Goal: Task Accomplishment & Management: Complete application form

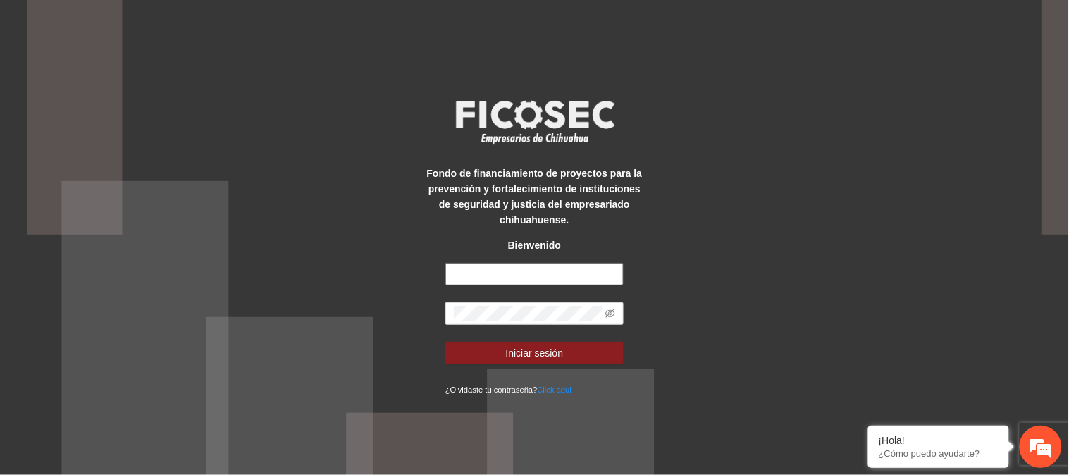
click at [557, 273] on input "text" at bounding box center [534, 274] width 178 height 23
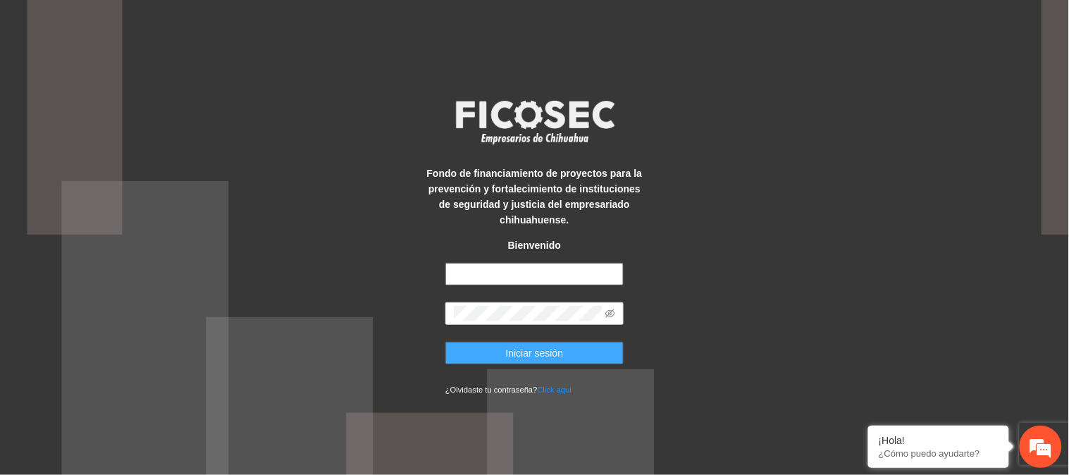
type input "**********"
click at [462, 353] on button "Iniciar sesión" at bounding box center [534, 353] width 178 height 23
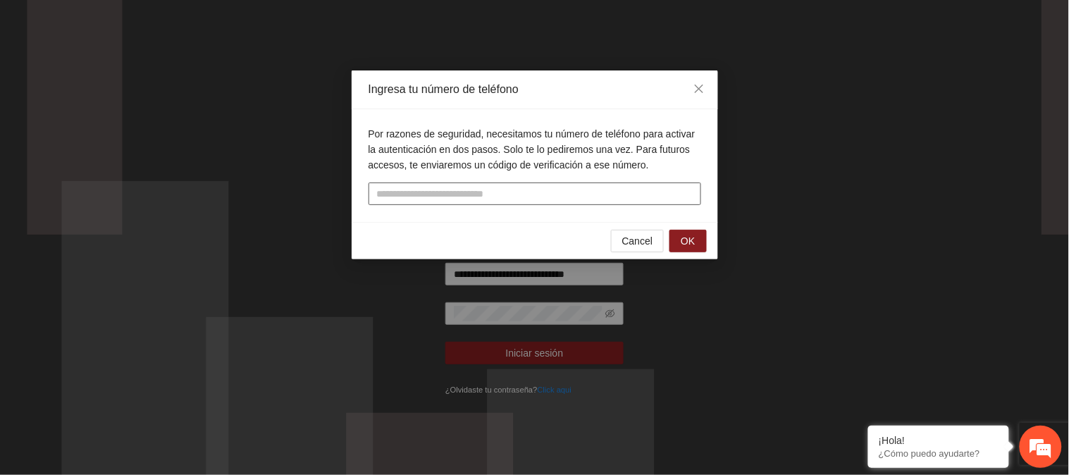
click at [587, 195] on input "tel" at bounding box center [534, 193] width 333 height 23
type input "**********"
click at [683, 232] on button "OK" at bounding box center [687, 241] width 37 height 23
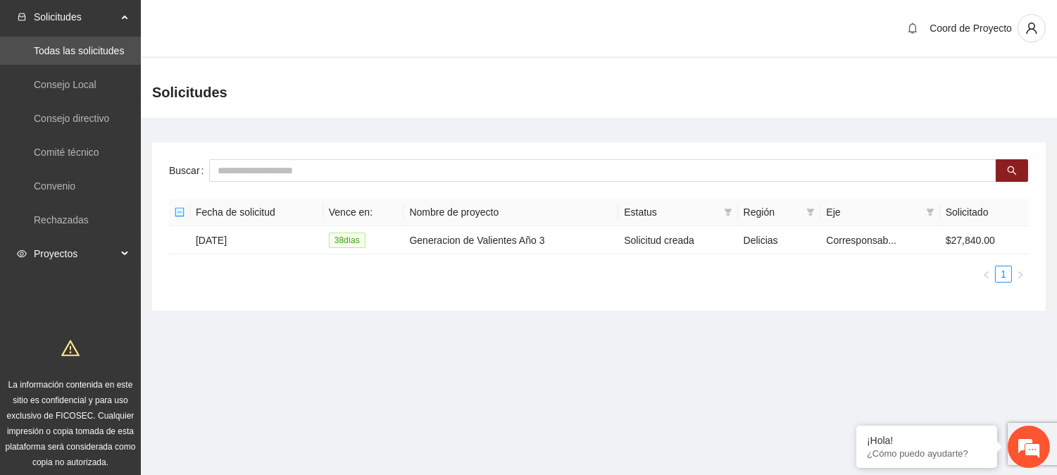
click at [73, 245] on span "Proyectos" at bounding box center [75, 254] width 83 height 28
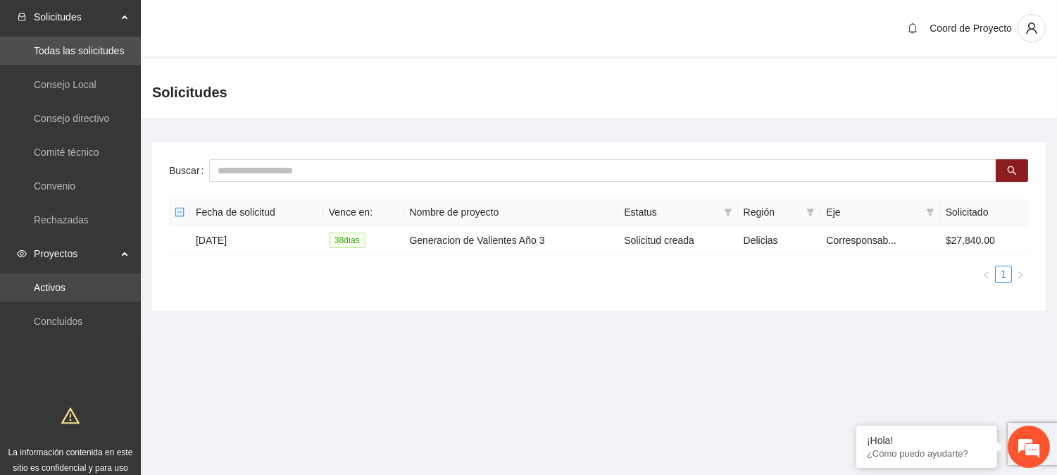
click at [66, 285] on link "Activos" at bounding box center [50, 287] width 32 height 11
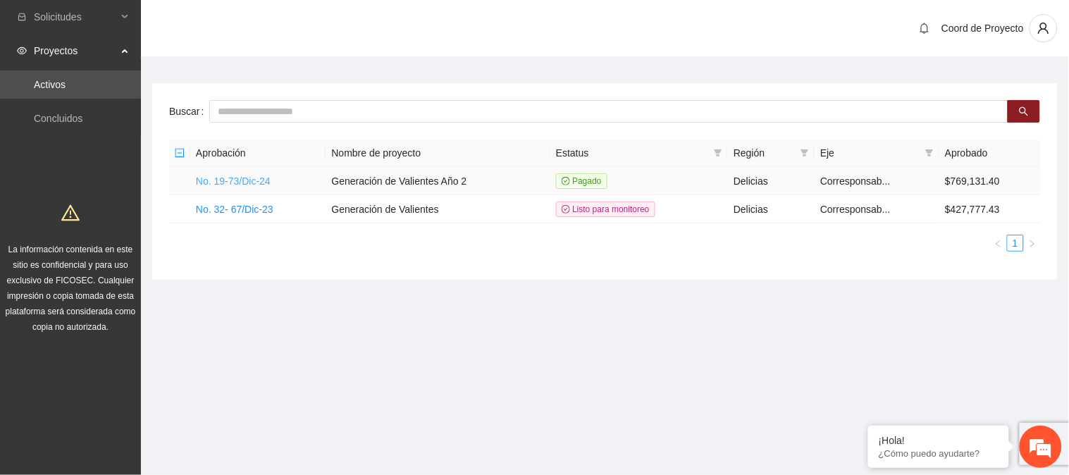
click at [234, 179] on link "No. 19-73/Dic-24" at bounding box center [233, 180] width 75 height 11
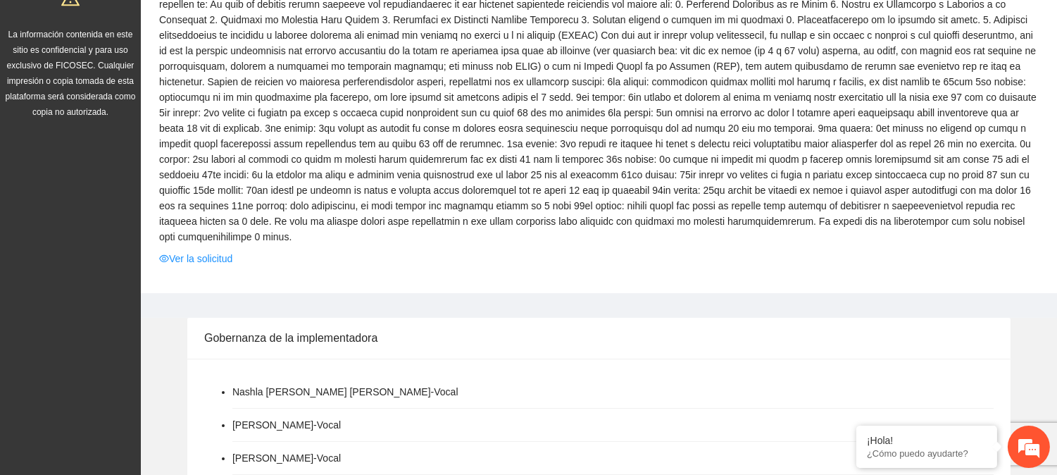
scroll to position [235, 0]
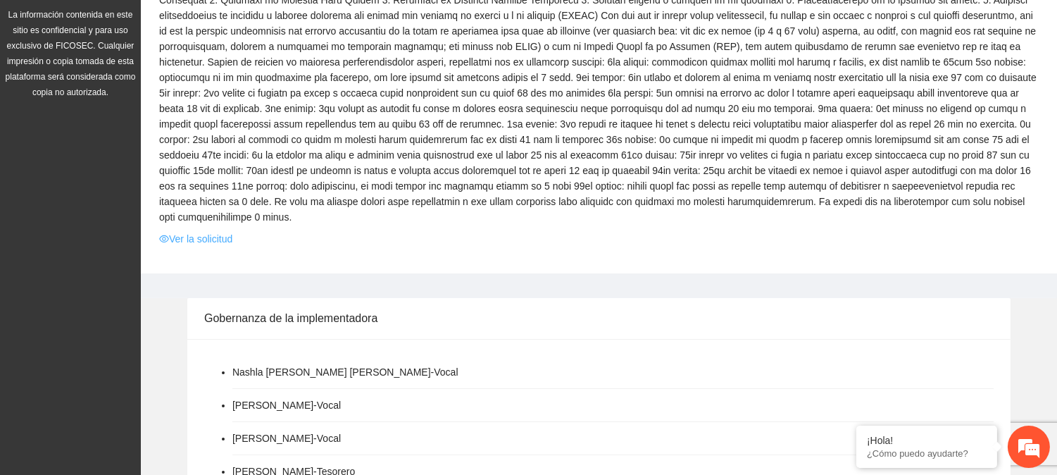
click at [206, 242] on link "Ver la solicitud" at bounding box center [195, 238] width 73 height 15
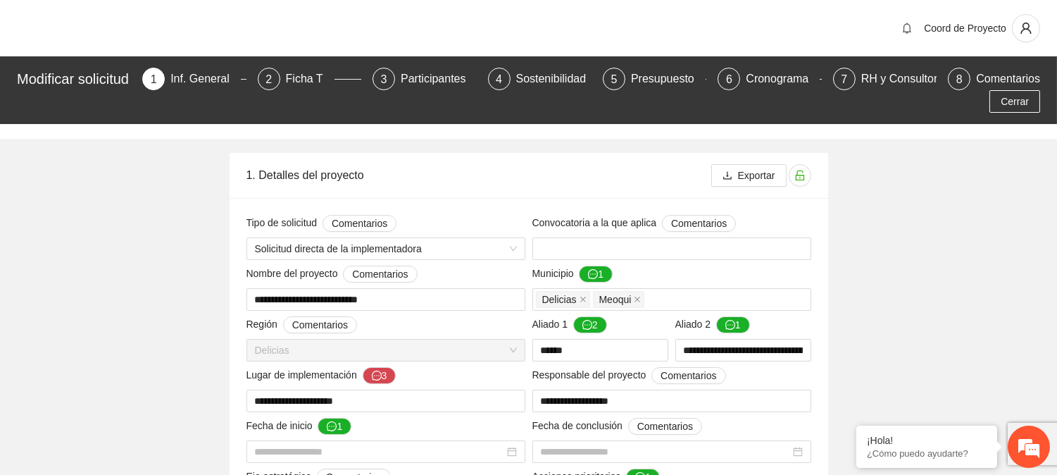
type input "**********"
click at [328, 75] on div "Ficha T" at bounding box center [310, 79] width 49 height 23
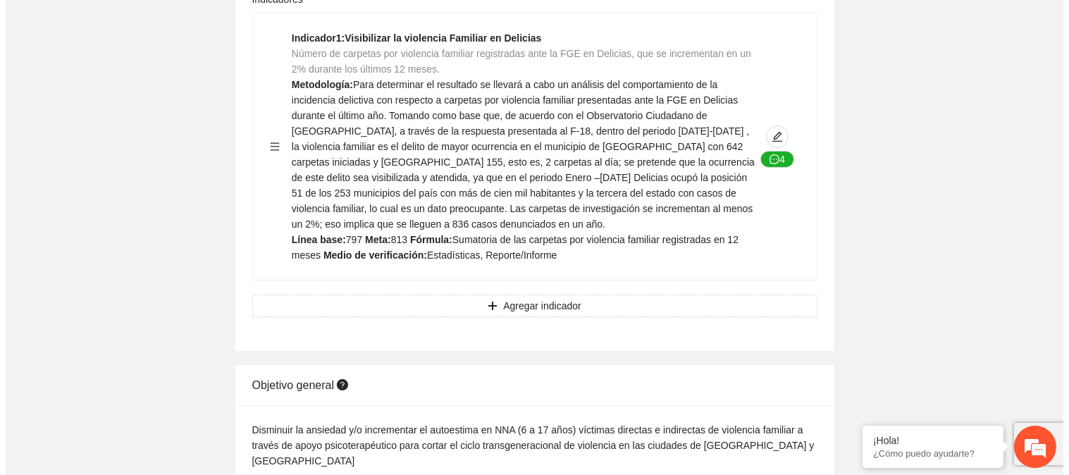
scroll to position [585, 0]
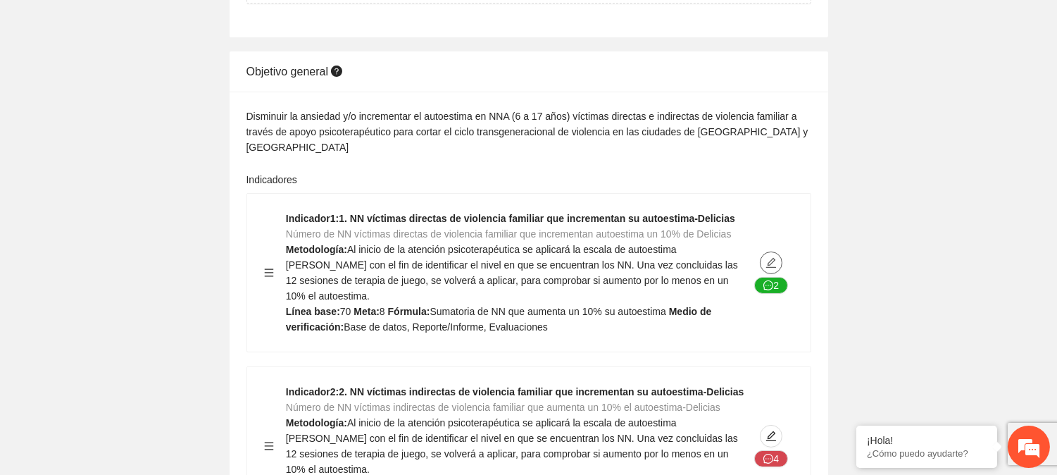
click at [769, 258] on icon "edit" at bounding box center [771, 263] width 10 height 10
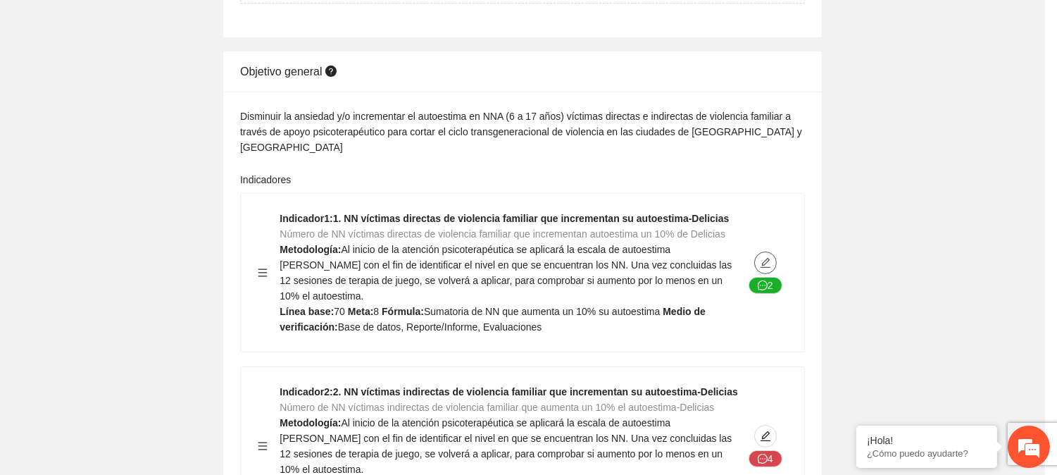
type textarea "**"
type input "**********"
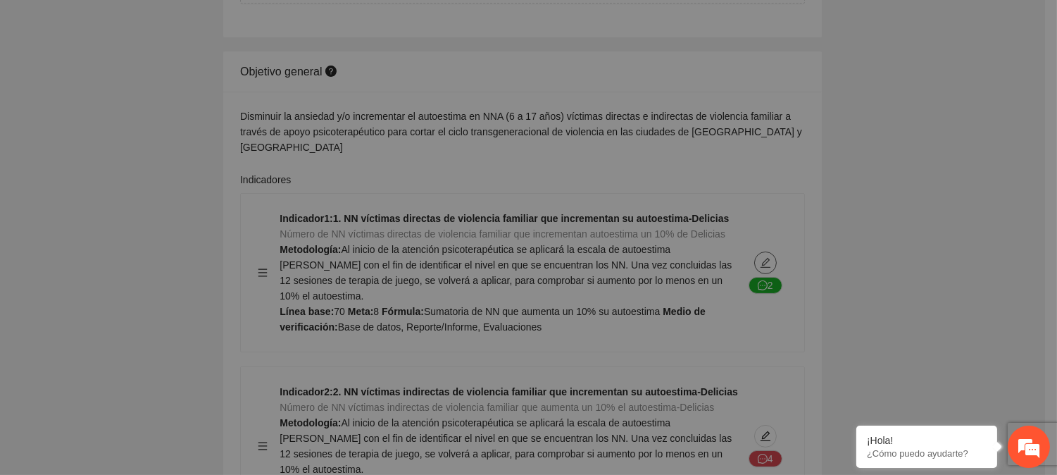
type textarea "**"
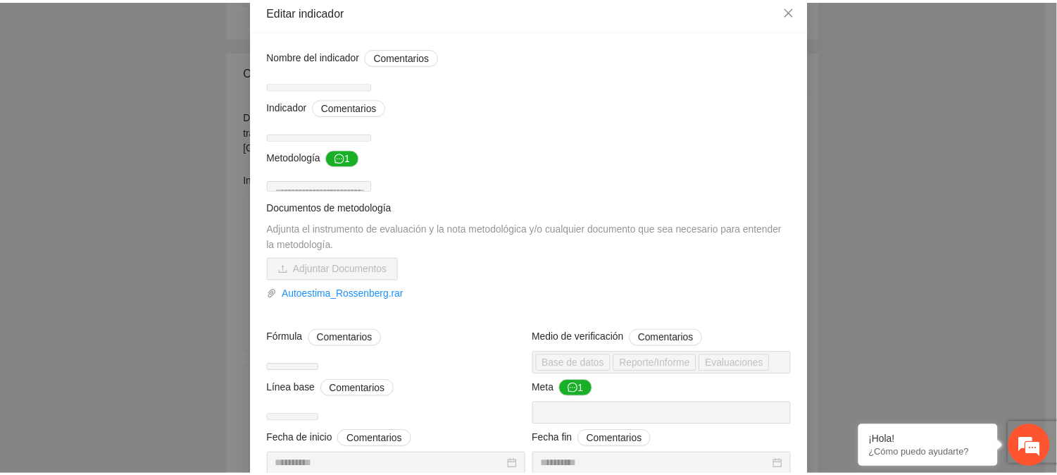
scroll to position [0, 0]
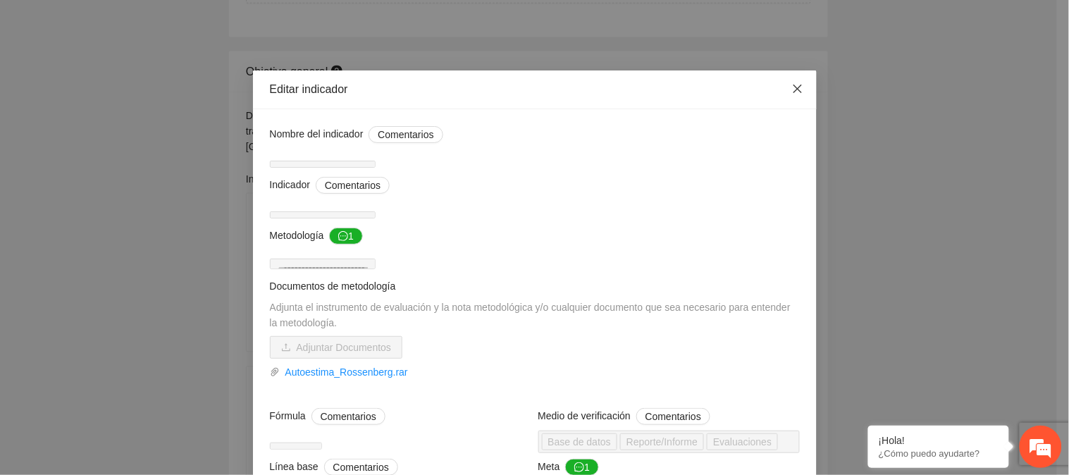
click at [790, 80] on span "Close" at bounding box center [797, 89] width 38 height 38
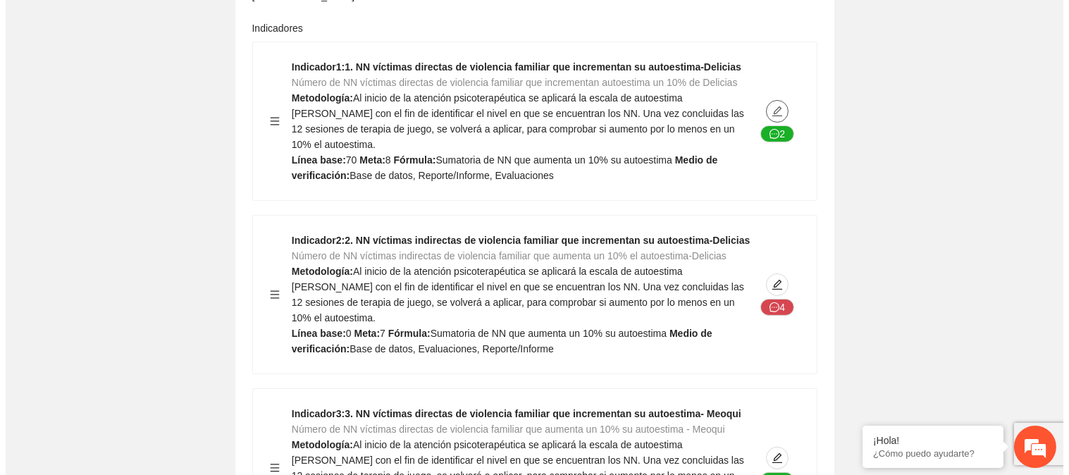
scroll to position [741, 0]
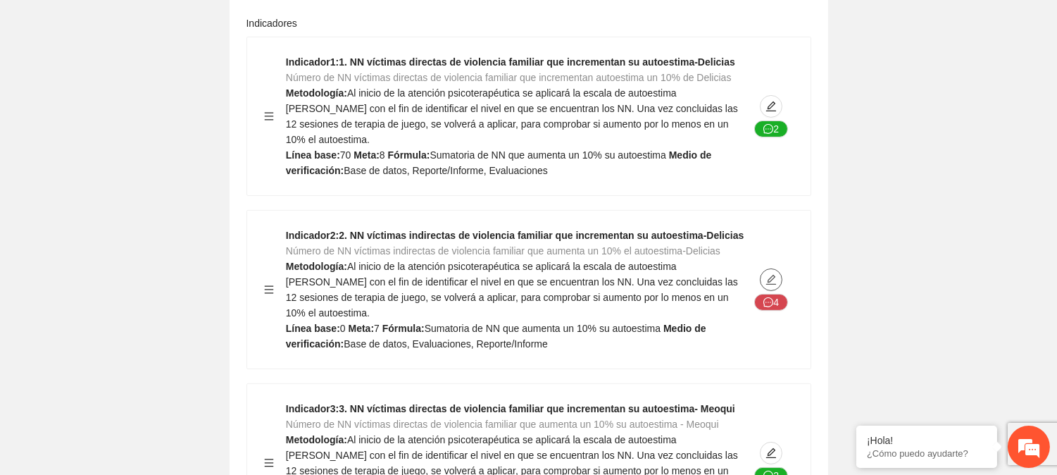
click at [766, 274] on icon "edit" at bounding box center [771, 279] width 11 height 11
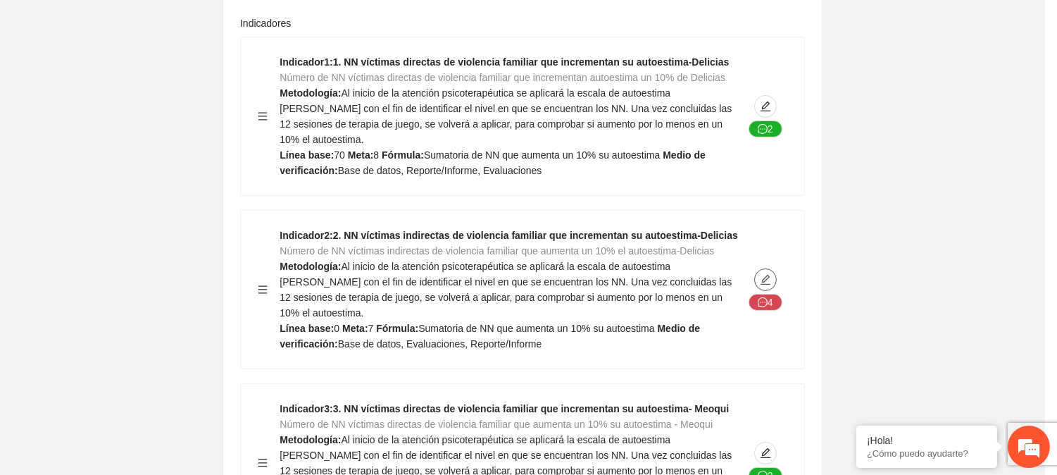
type textarea "*"
type input "**********"
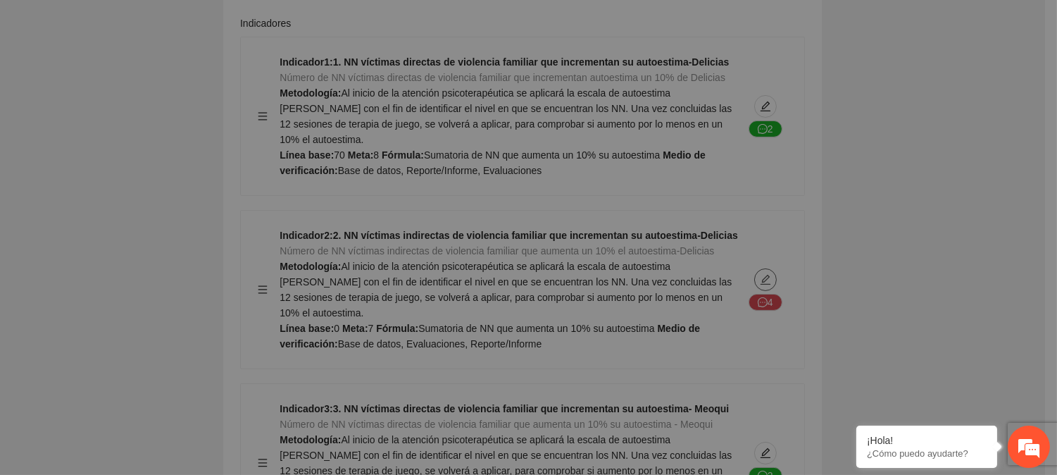
type textarea "*"
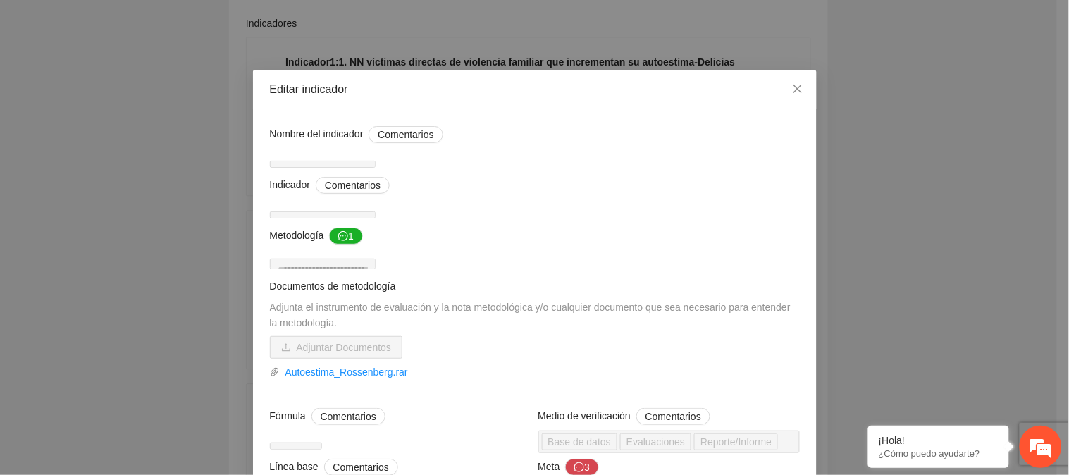
scroll to position [235, 0]
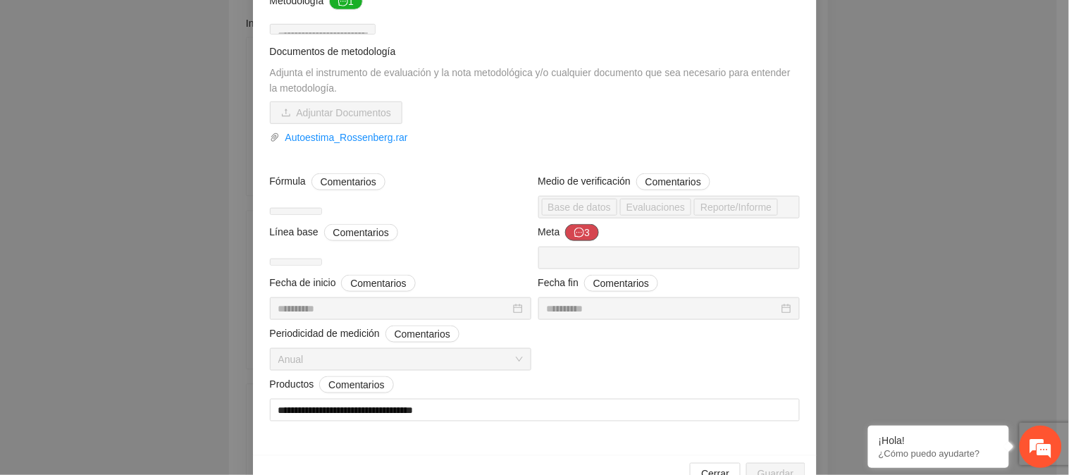
click at [575, 241] on button "3" at bounding box center [582, 232] width 34 height 17
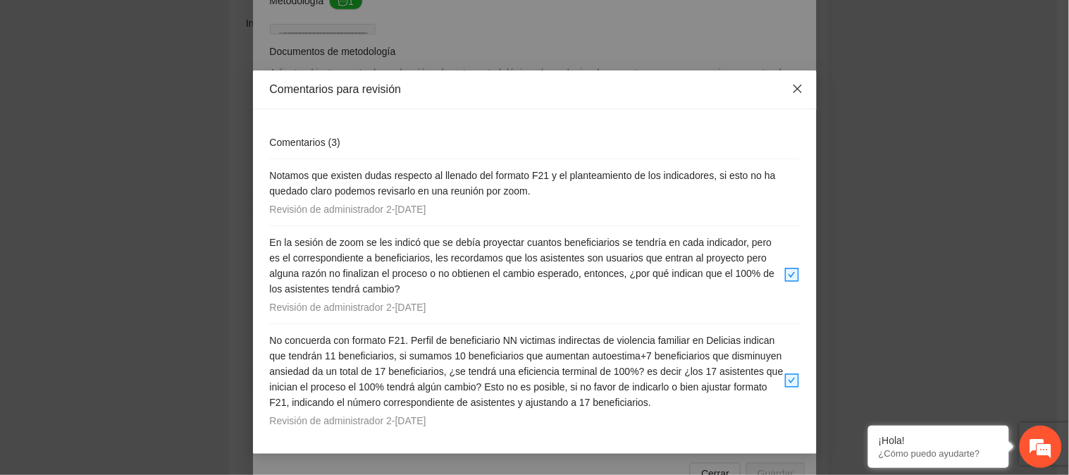
click at [798, 86] on icon "close" at bounding box center [797, 88] width 11 height 11
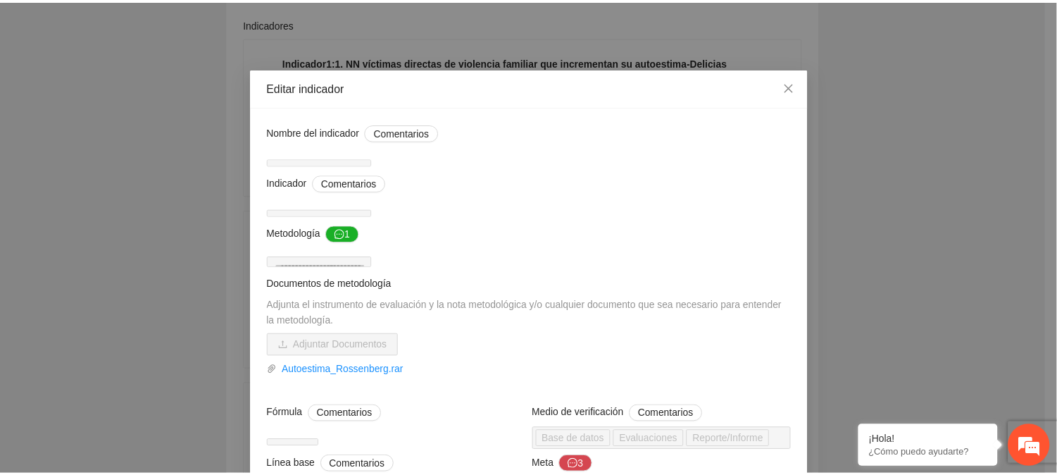
scroll to position [0, 0]
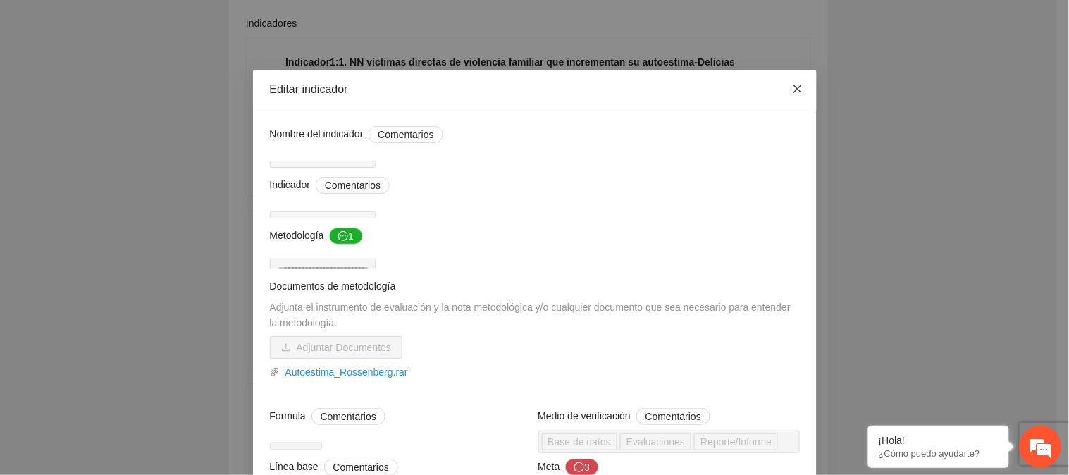
click at [795, 85] on icon "close" at bounding box center [797, 88] width 11 height 11
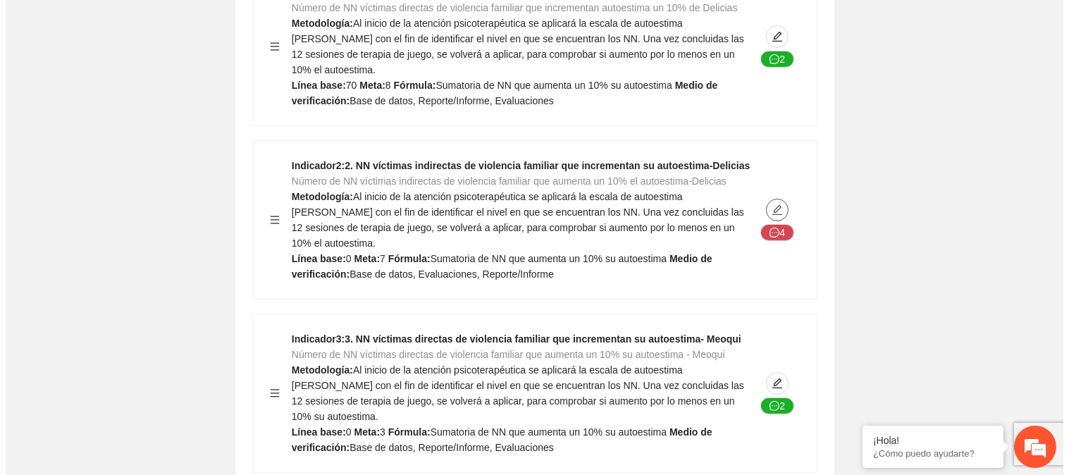
scroll to position [819, 0]
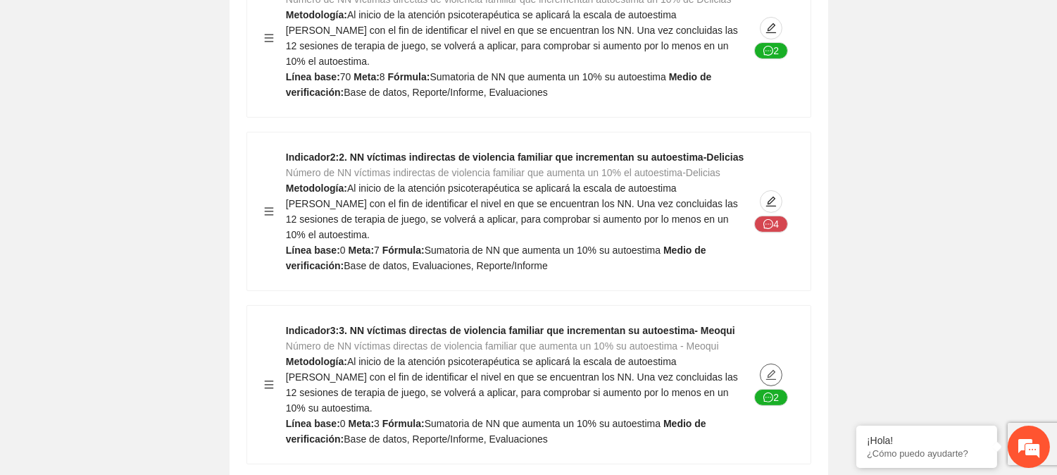
click at [773, 369] on icon "edit" at bounding box center [771, 374] width 11 height 11
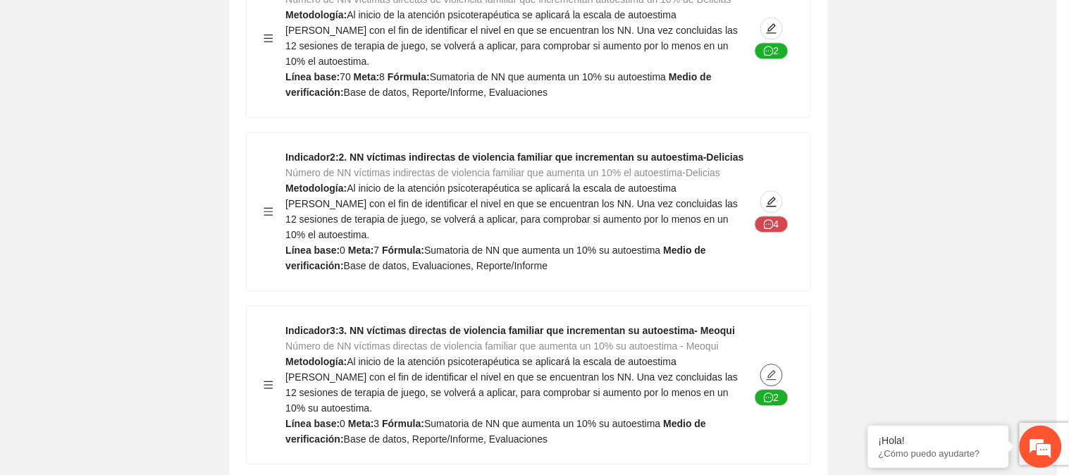
type textarea "*"
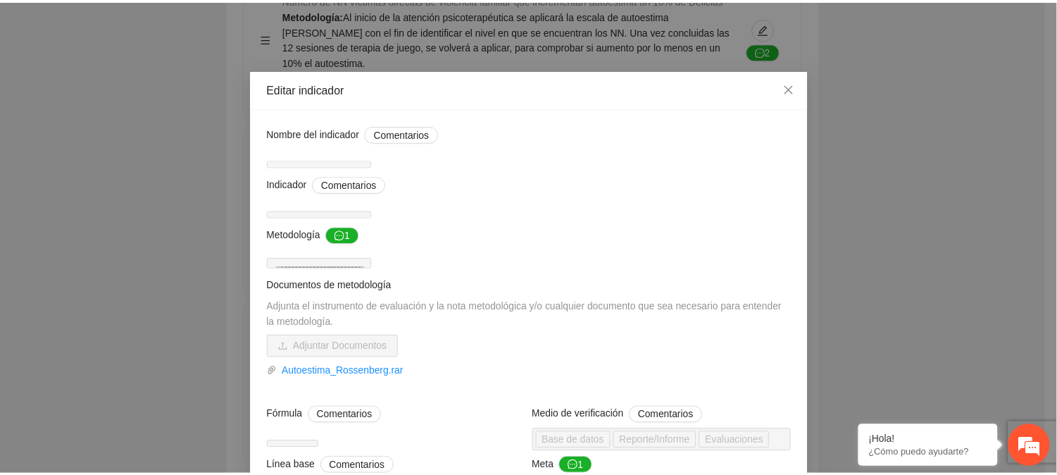
scroll to position [0, 0]
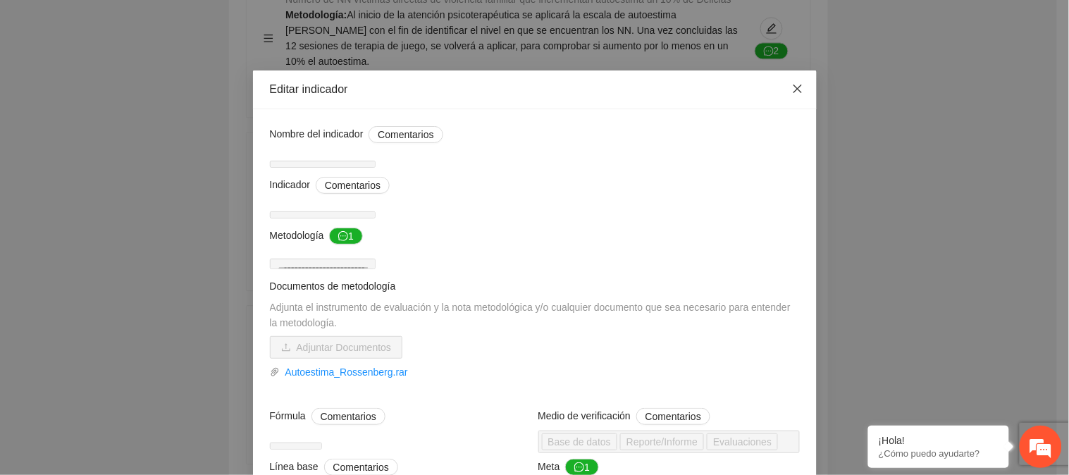
click at [794, 92] on icon "close" at bounding box center [797, 89] width 8 height 8
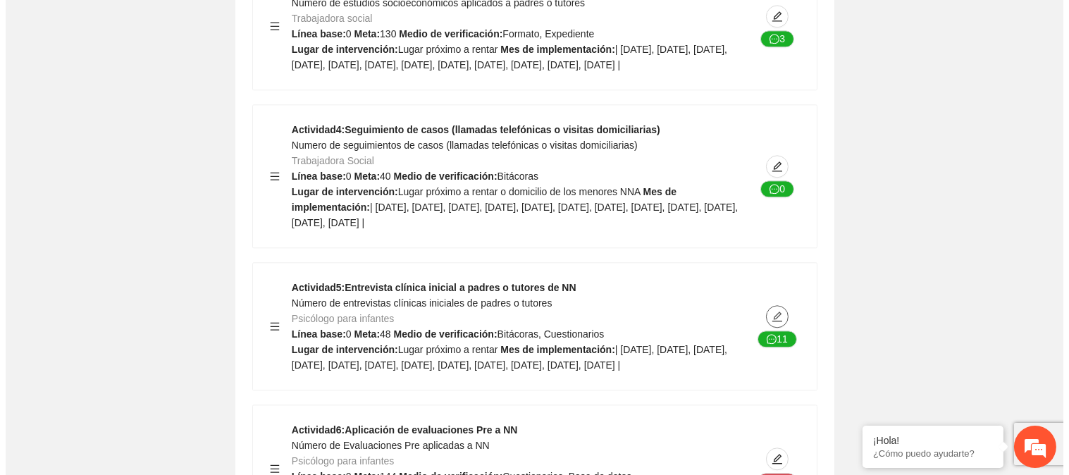
scroll to position [6220, 0]
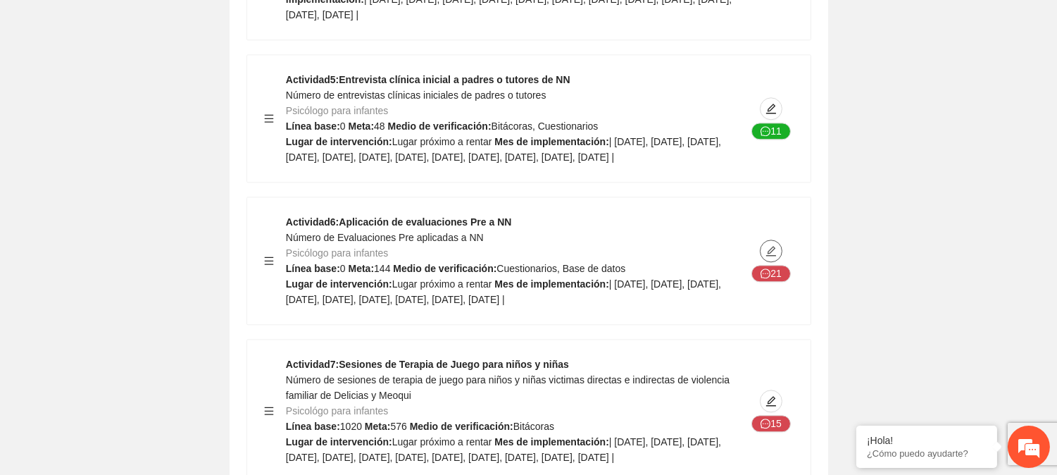
click at [769, 245] on icon "edit" at bounding box center [771, 250] width 11 height 11
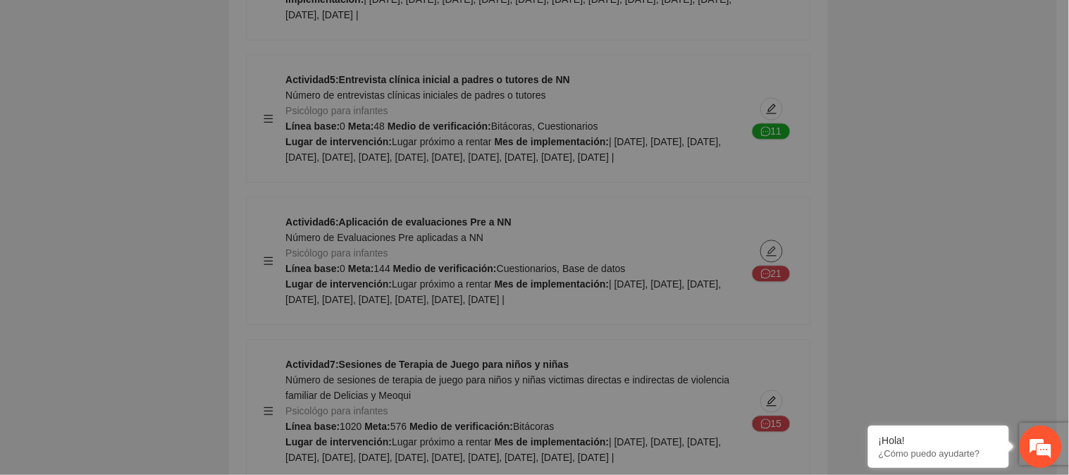
type textarea "**********"
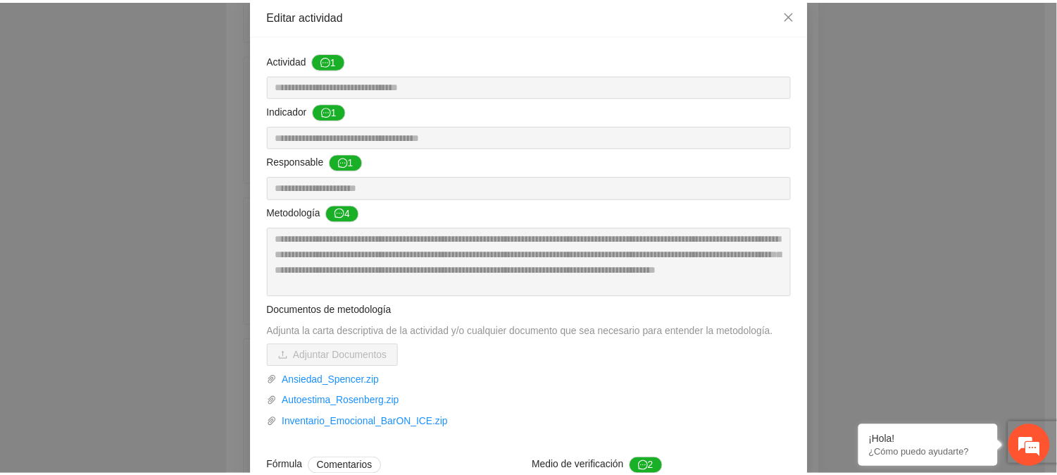
scroll to position [0, 0]
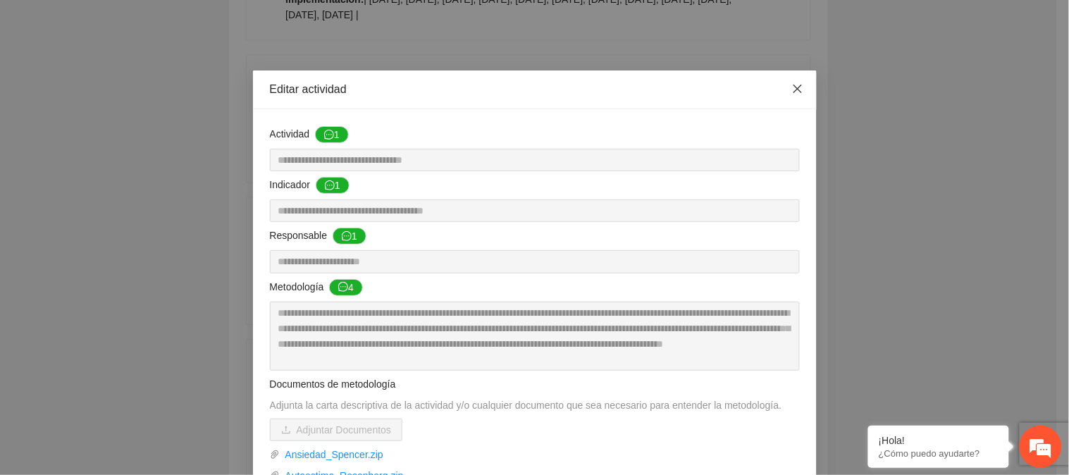
click at [783, 90] on span "Close" at bounding box center [797, 89] width 38 height 38
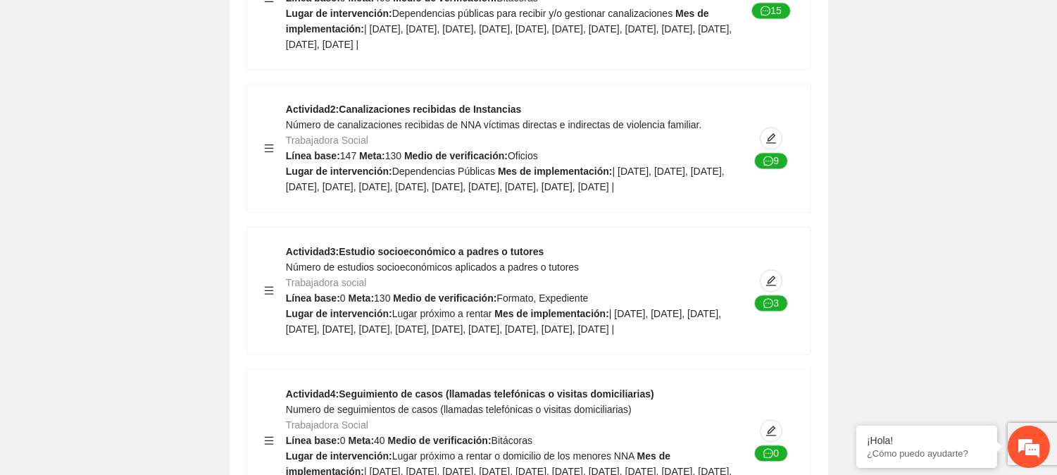
scroll to position [5750, 0]
